Goal: Book appointment/travel/reservation

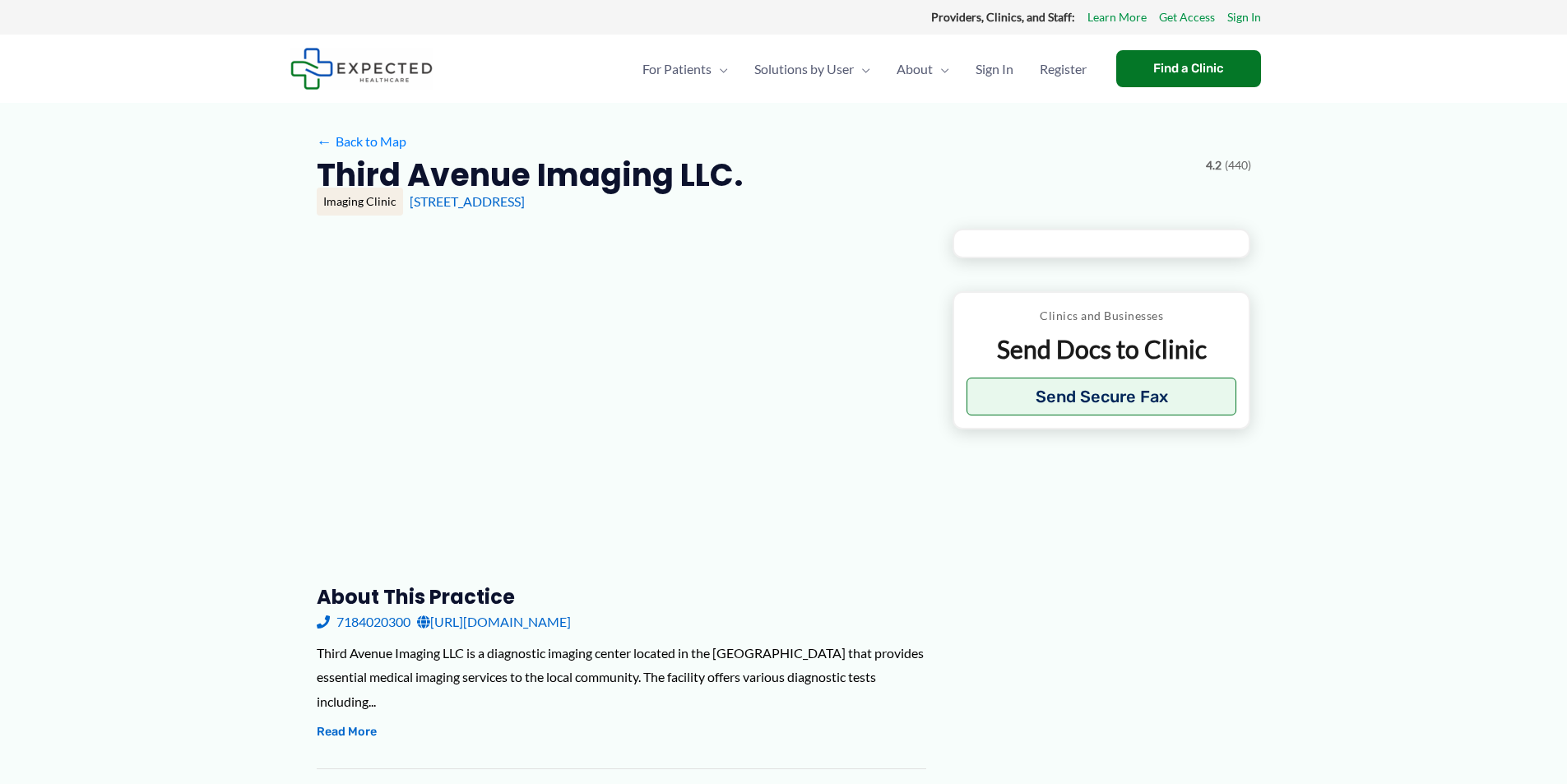
type input "**********"
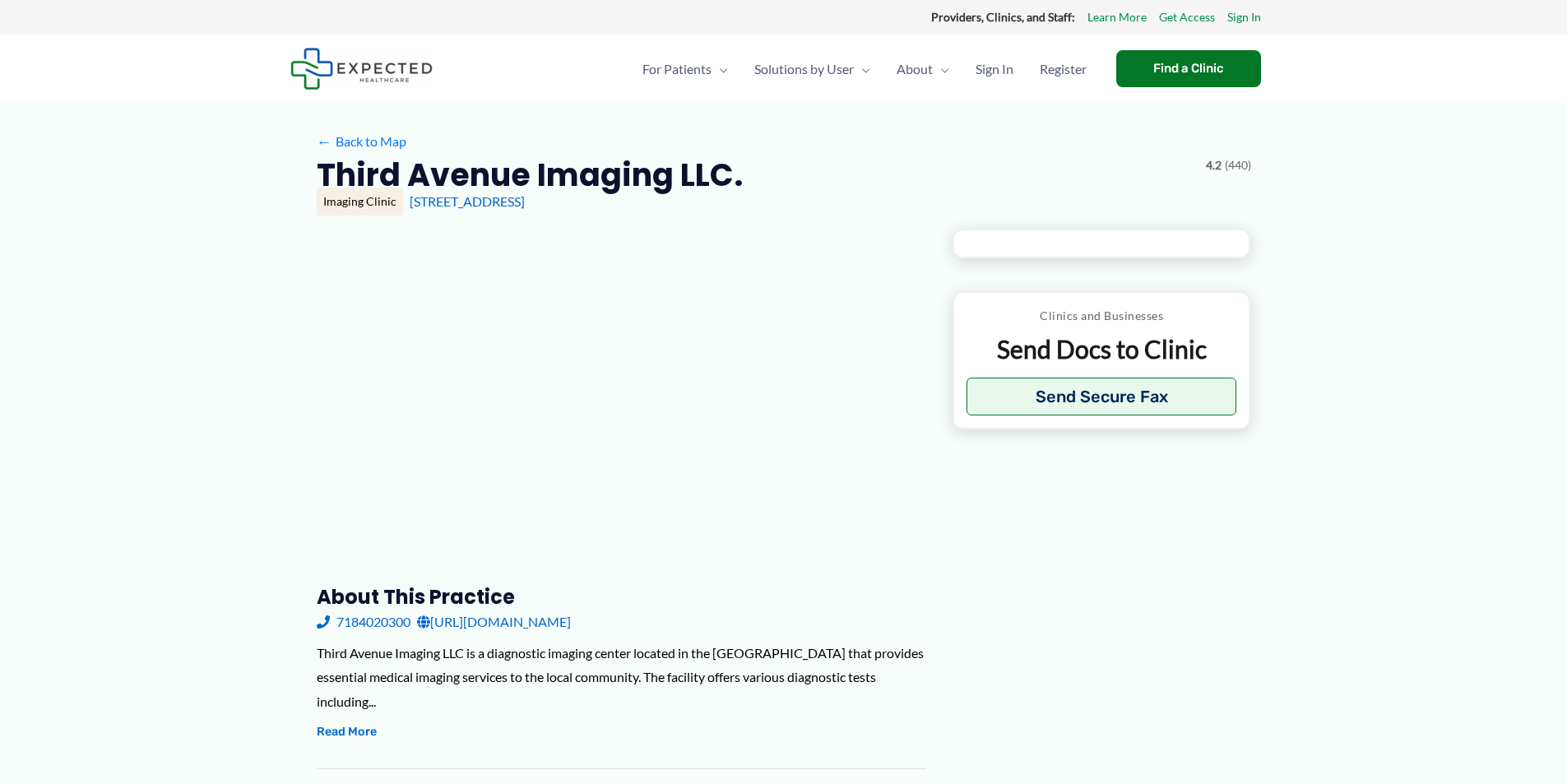
type input "**********"
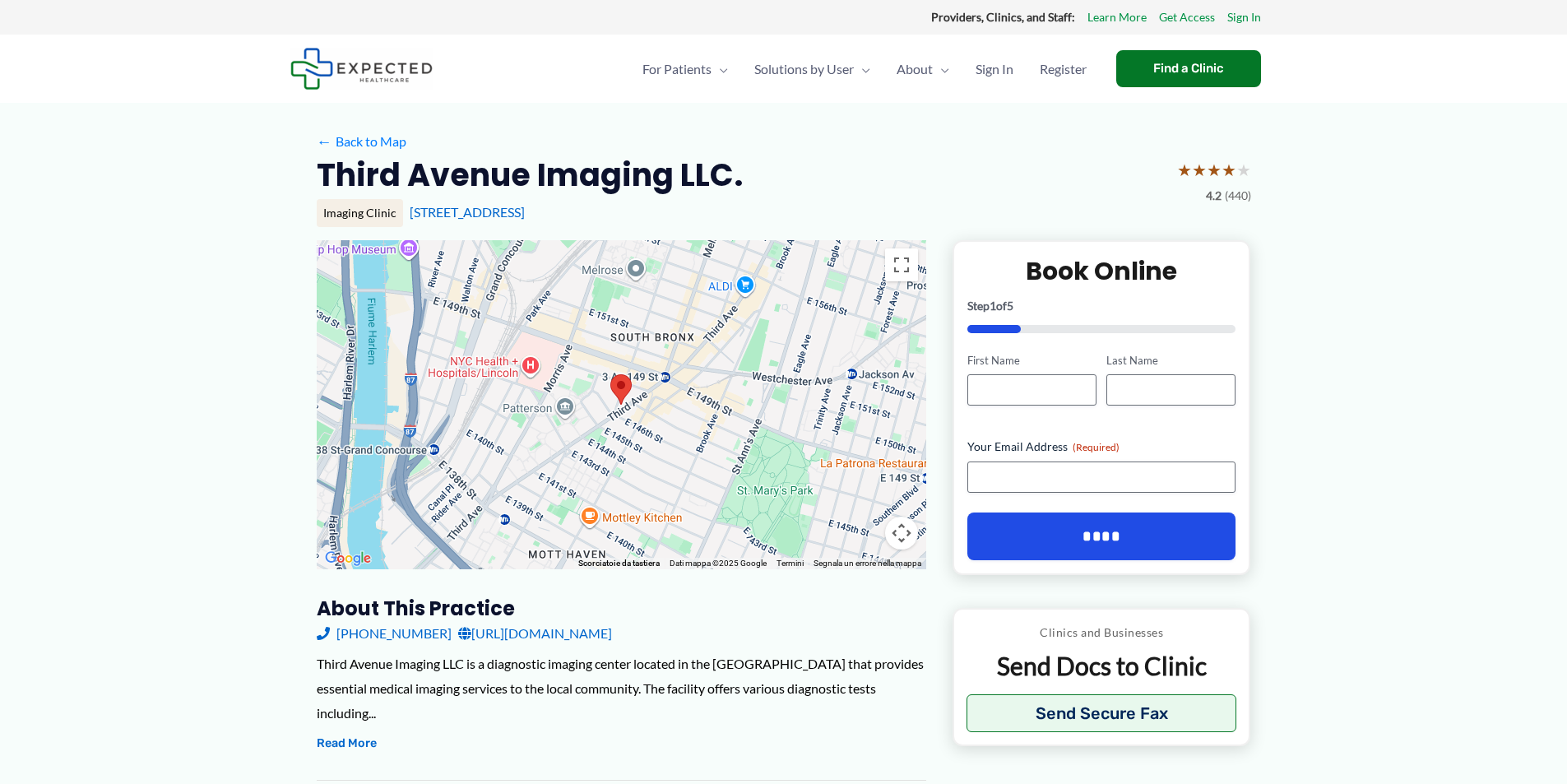
click at [390, 632] on link "[PHONE_NUMBER]" at bounding box center [384, 634] width 135 height 25
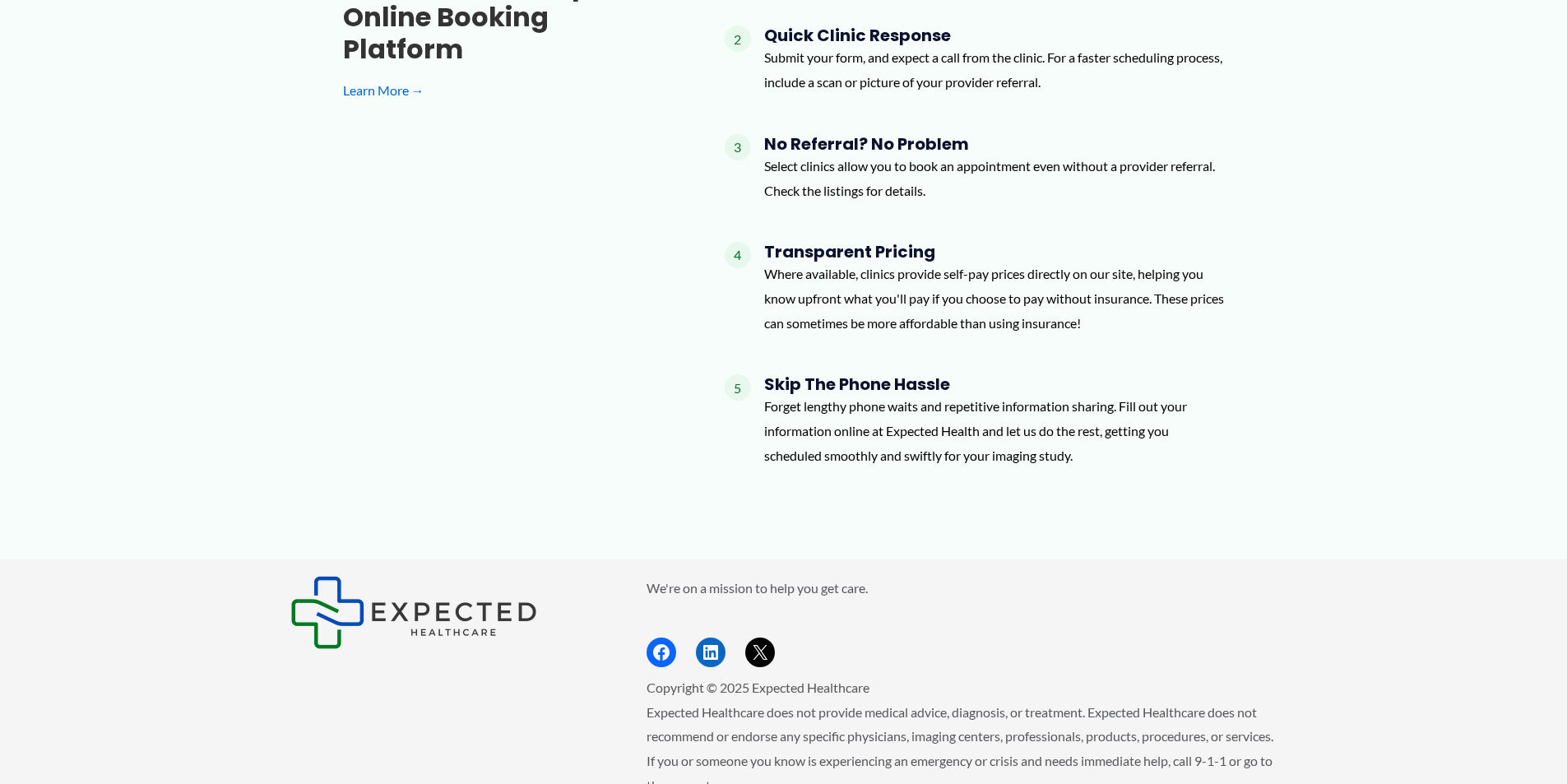
scroll to position [1664, 0]
